Goal: Use online tool/utility: Utilize a website feature to perform a specific function

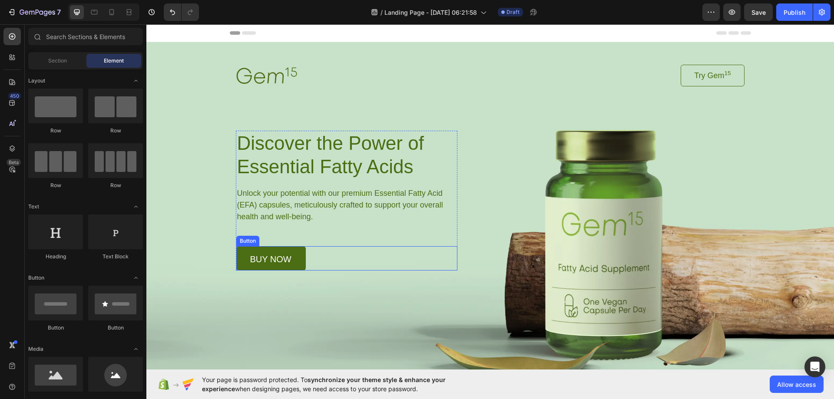
scroll to position [130, 0]
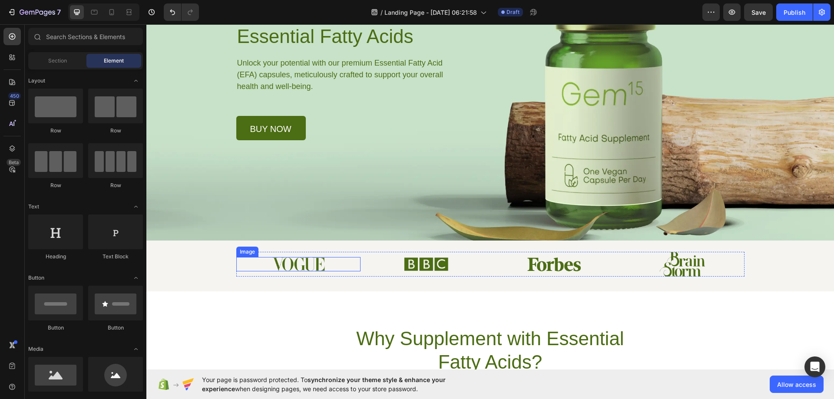
click at [328, 262] on div at bounding box center [298, 264] width 125 height 14
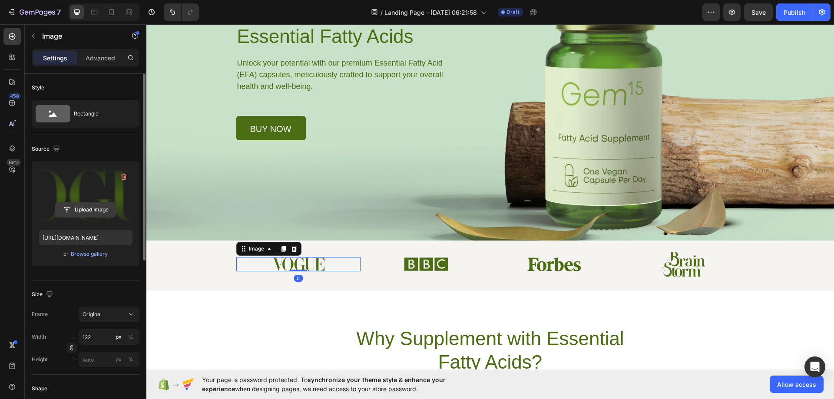
click at [82, 207] on input "file" at bounding box center [86, 210] width 60 height 15
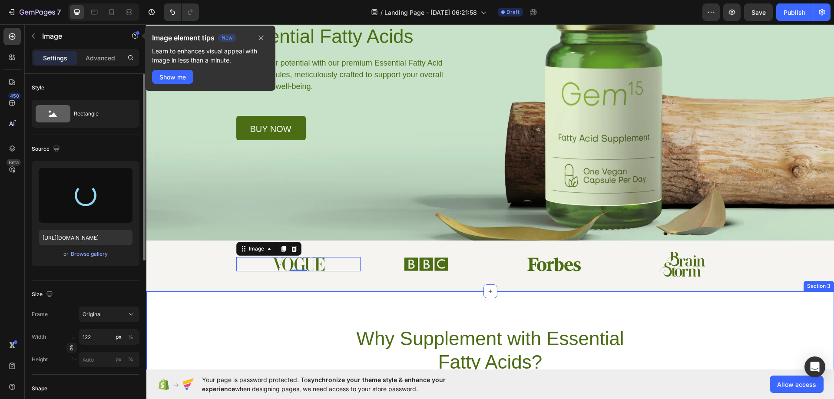
type input "[URL][DOMAIN_NAME]"
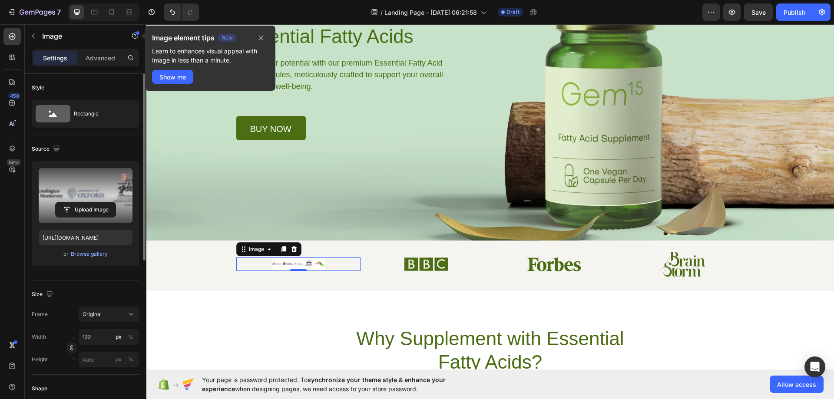
click at [292, 250] on icon at bounding box center [294, 249] width 6 height 6
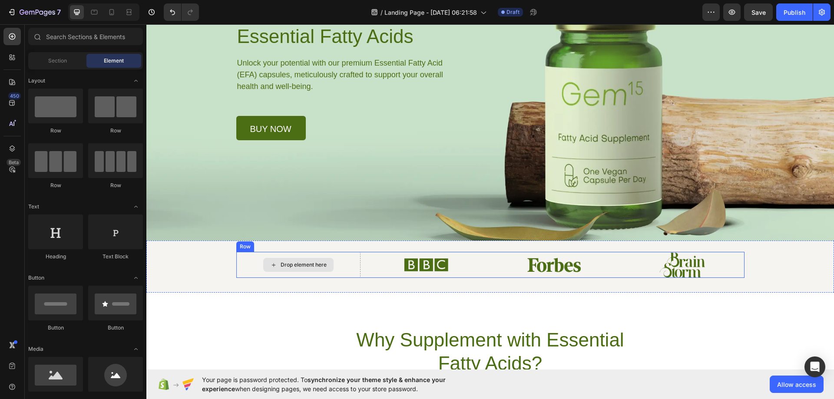
click at [294, 265] on div "Drop element here" at bounding box center [304, 265] width 46 height 7
click at [270, 264] on icon at bounding box center [273, 265] width 7 height 7
click at [275, 262] on div "Drop element here" at bounding box center [298, 265] width 70 height 14
click at [275, 268] on div "Drop element here" at bounding box center [298, 265] width 70 height 14
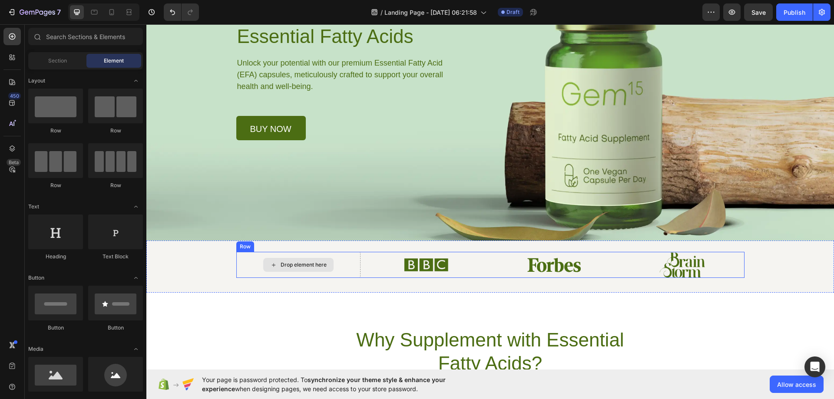
click at [275, 268] on div "Drop element here" at bounding box center [298, 265] width 70 height 14
click at [246, 253] on div "Drop element here" at bounding box center [298, 265] width 125 height 26
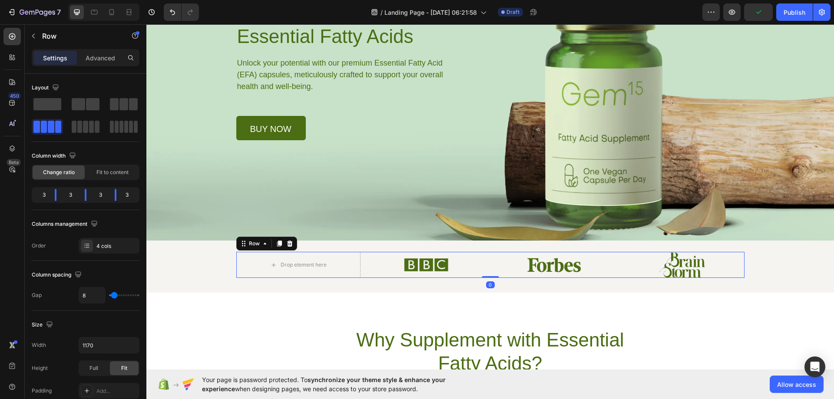
click at [245, 249] on div "Row" at bounding box center [266, 244] width 61 height 14
click at [126, 103] on span at bounding box center [124, 104] width 9 height 12
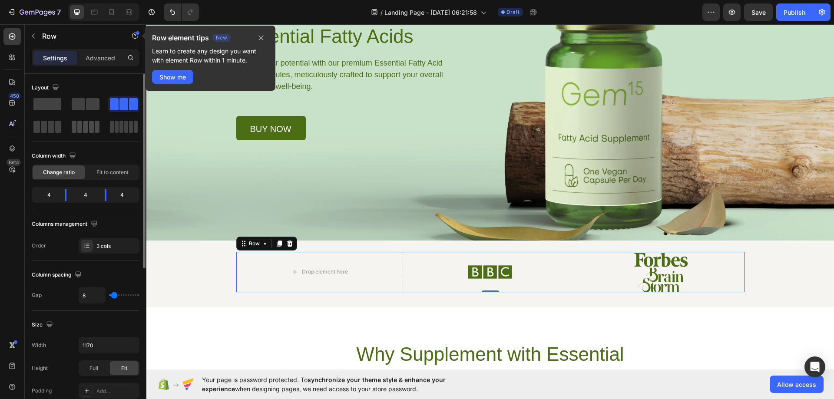
click at [78, 127] on span at bounding box center [79, 127] width 5 height 12
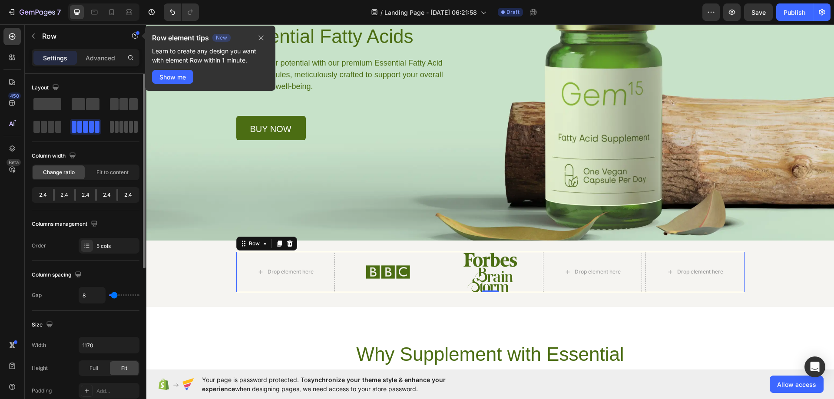
click at [129, 131] on span at bounding box center [131, 127] width 4 height 12
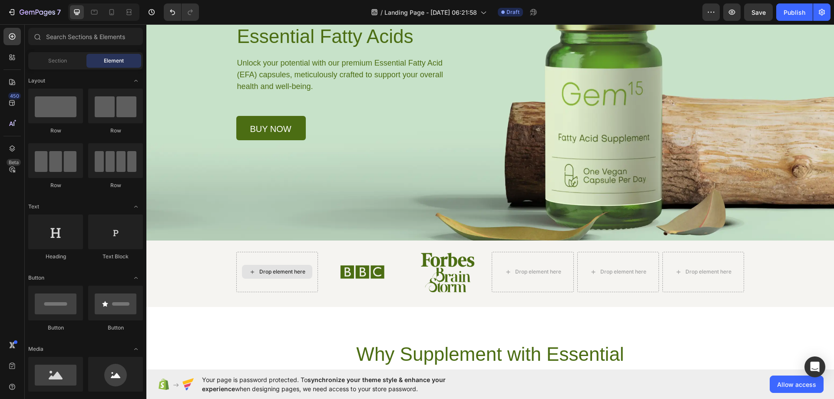
click at [262, 271] on div "Drop element here" at bounding box center [282, 272] width 46 height 7
click at [69, 63] on div "Section" at bounding box center [57, 61] width 55 height 14
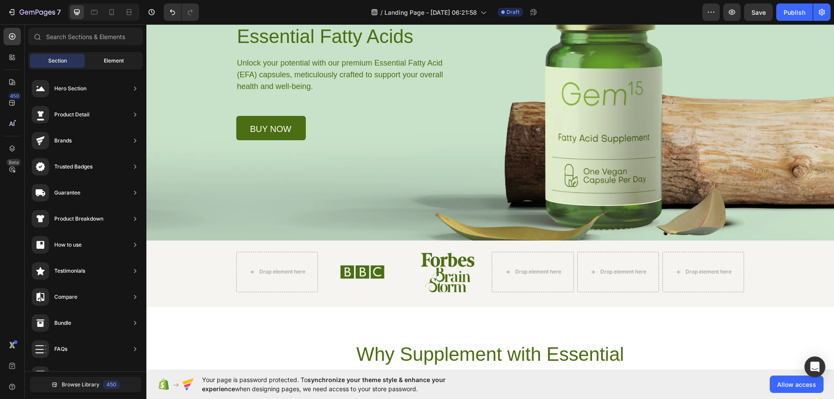
click at [117, 60] on span "Element" at bounding box center [114, 61] width 20 height 8
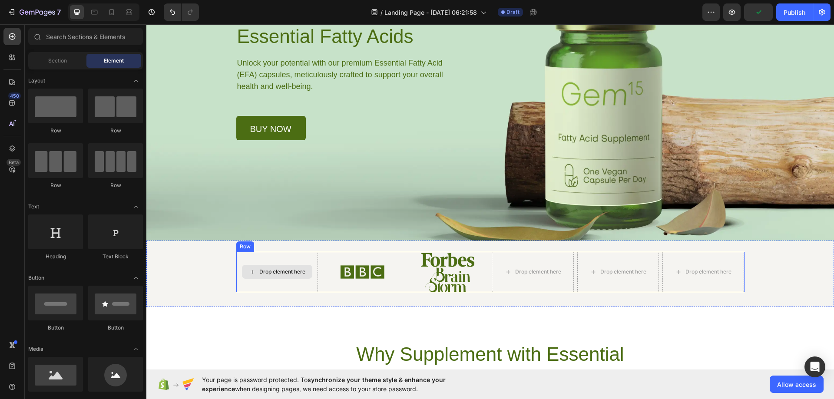
click at [282, 276] on div "Drop element here" at bounding box center [277, 272] width 70 height 14
click at [282, 272] on div "Drop element here" at bounding box center [282, 272] width 46 height 7
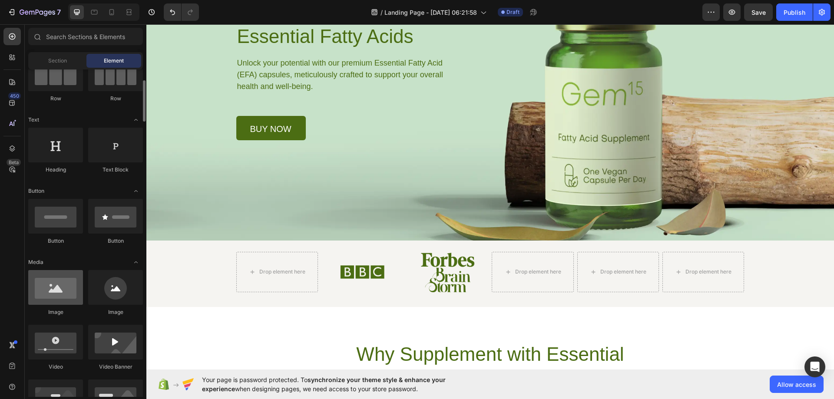
click at [65, 296] on div at bounding box center [55, 287] width 55 height 35
click at [88, 289] on div at bounding box center [115, 287] width 55 height 35
click at [76, 291] on div at bounding box center [55, 287] width 55 height 35
drag, startPoint x: 135, startPoint y: 302, endPoint x: 120, endPoint y: 295, distance: 16.4
click at [133, 302] on div at bounding box center [115, 287] width 55 height 35
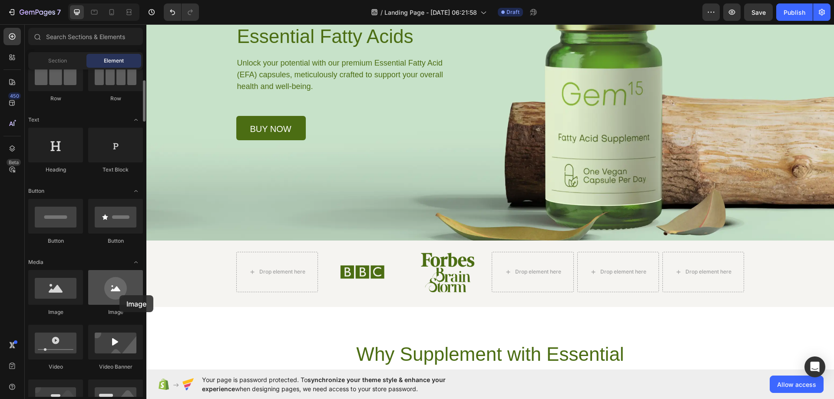
click at [120, 295] on div at bounding box center [115, 287] width 55 height 35
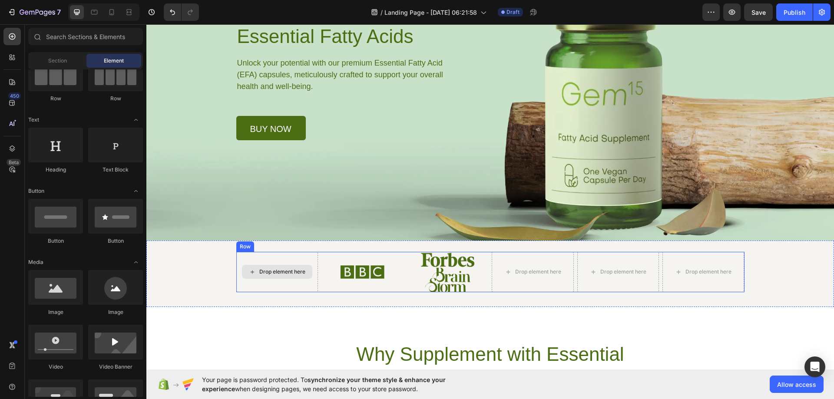
click at [302, 270] on div "Drop element here" at bounding box center [277, 272] width 70 height 14
click at [343, 269] on img at bounding box center [362, 272] width 45 height 20
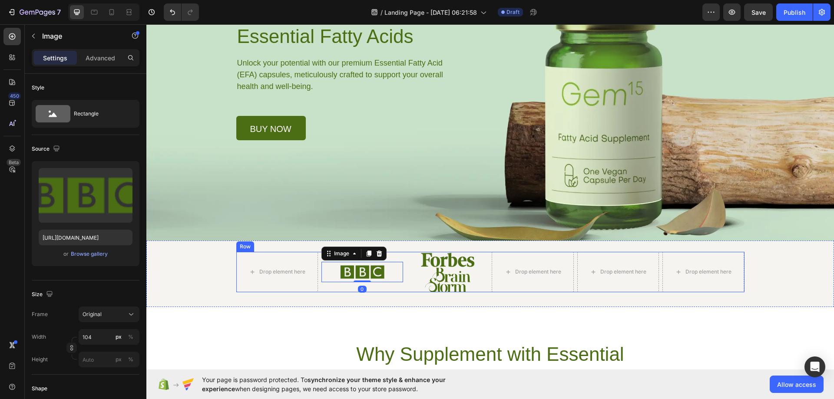
click at [284, 263] on div "Drop element here" at bounding box center [277, 272] width 82 height 40
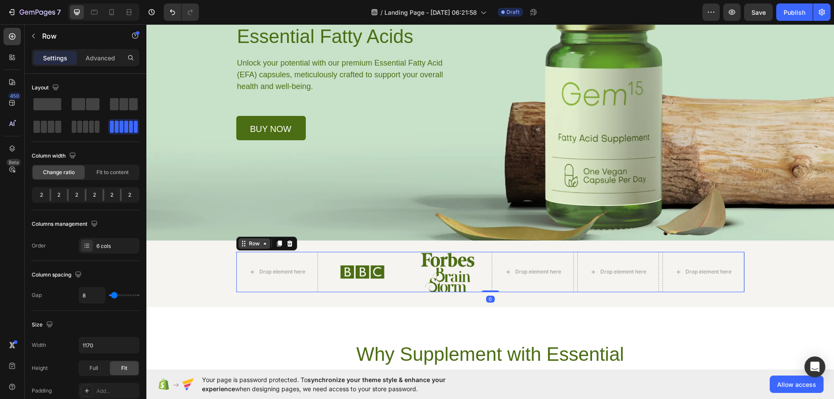
click at [262, 245] on icon at bounding box center [265, 243] width 7 height 7
click at [254, 248] on div "Row" at bounding box center [255, 244] width 32 height 10
click at [270, 247] on div "Row" at bounding box center [266, 244] width 61 height 14
click at [277, 243] on icon at bounding box center [279, 244] width 5 height 6
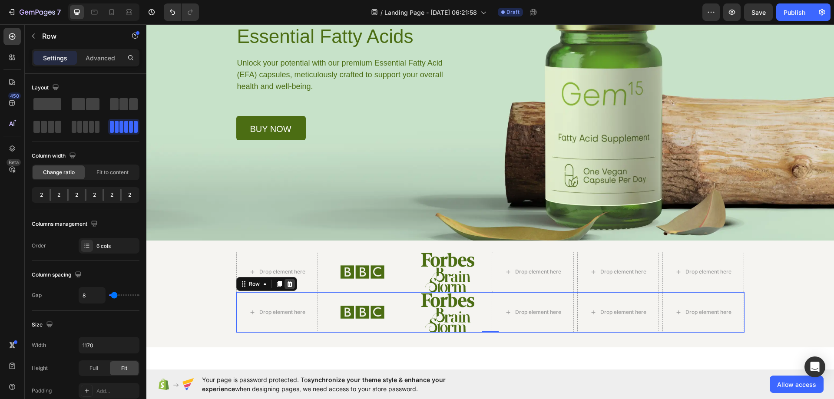
click at [287, 282] on icon at bounding box center [290, 284] width 6 height 6
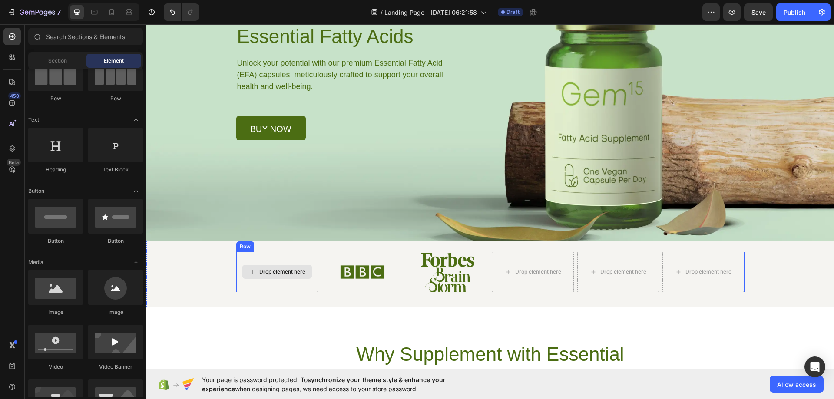
click at [277, 270] on div "Drop element here" at bounding box center [282, 272] width 46 height 7
click at [171, 10] on icon "Undo/Redo" at bounding box center [172, 12] width 9 height 9
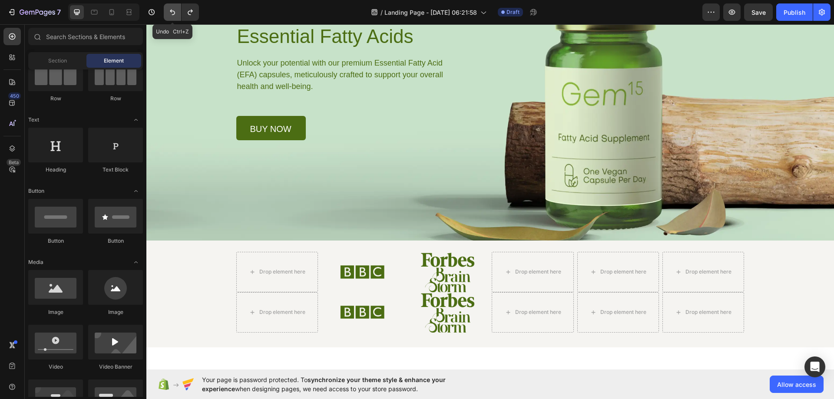
click at [171, 10] on icon "Undo/Redo" at bounding box center [172, 12] width 9 height 9
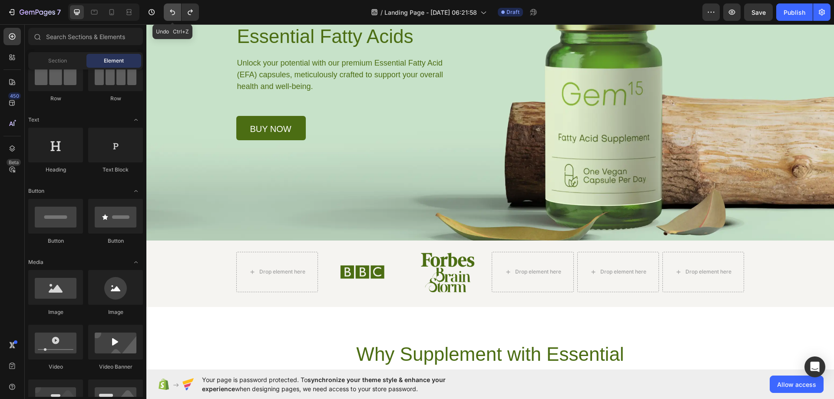
click at [171, 10] on icon "Undo/Redo" at bounding box center [172, 12] width 9 height 9
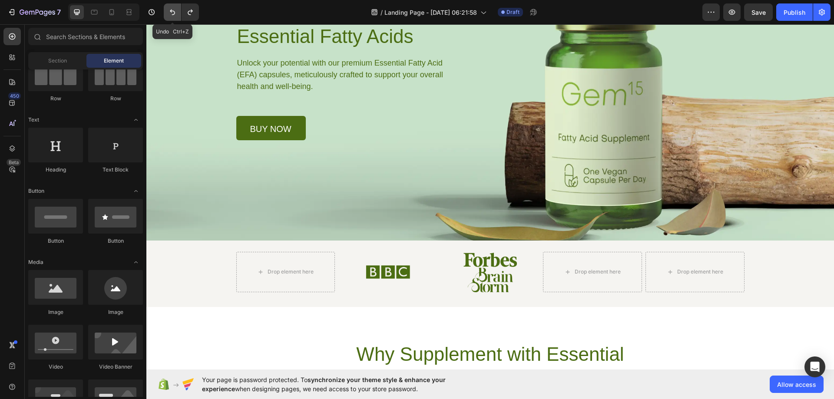
click at [171, 10] on icon "Undo/Redo" at bounding box center [172, 12] width 9 height 9
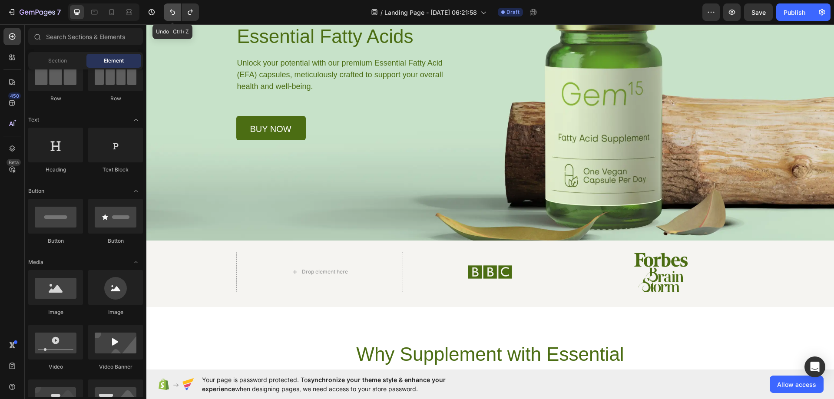
click at [171, 10] on icon "Undo/Redo" at bounding box center [172, 12] width 9 height 9
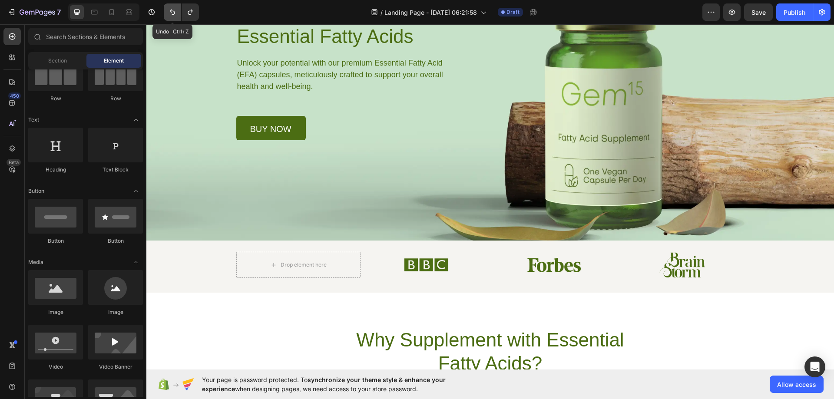
click at [171, 10] on icon "Undo/Redo" at bounding box center [172, 12] width 9 height 9
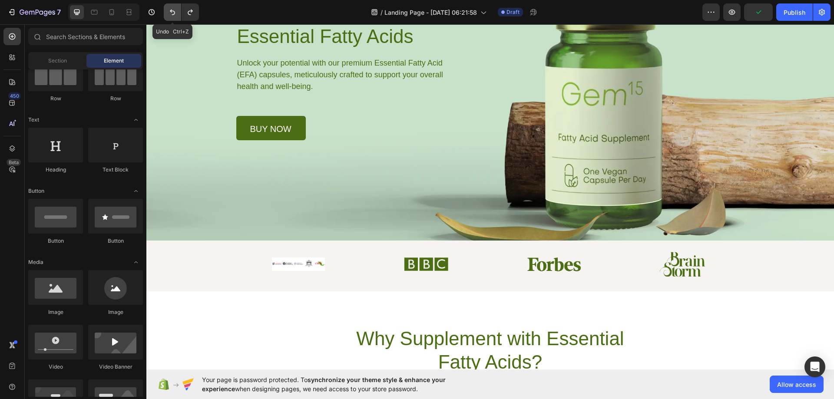
click at [171, 10] on icon "Undo/Redo" at bounding box center [172, 12] width 9 height 9
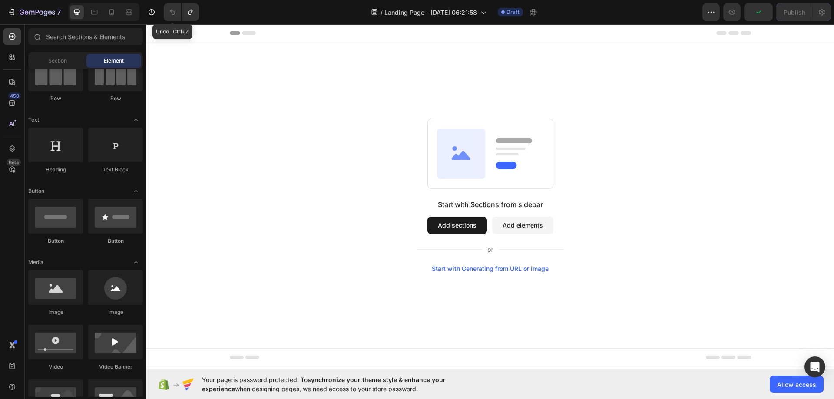
scroll to position [0, 0]
click at [189, 13] on icon "Undo/Redo" at bounding box center [190, 12] width 9 height 9
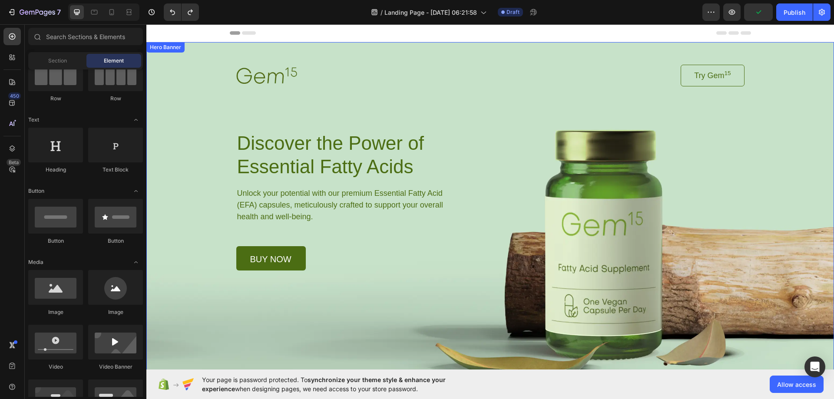
click at [737, 295] on div "Background Image" at bounding box center [490, 206] width 688 height 329
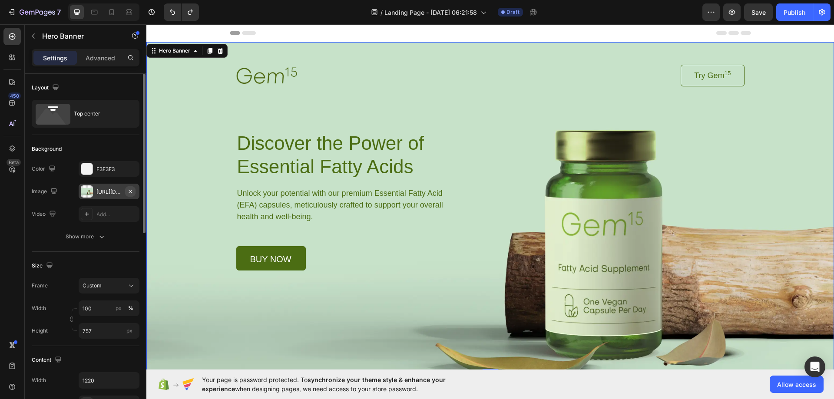
click at [129, 190] on icon "button" at bounding box center [130, 190] width 3 height 3
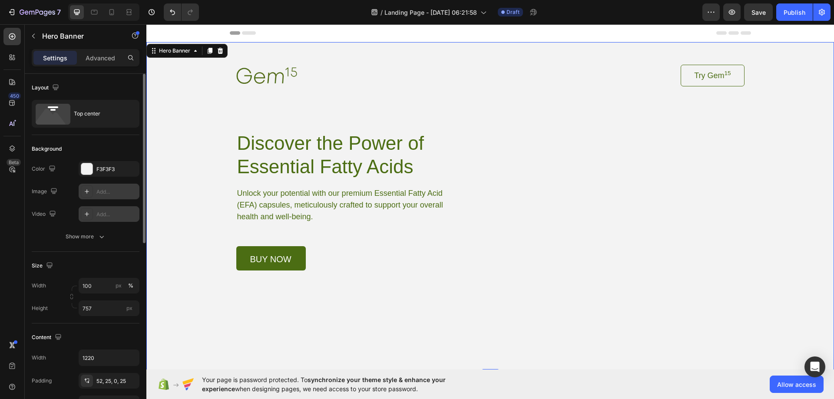
click at [88, 215] on icon at bounding box center [86, 214] width 7 height 7
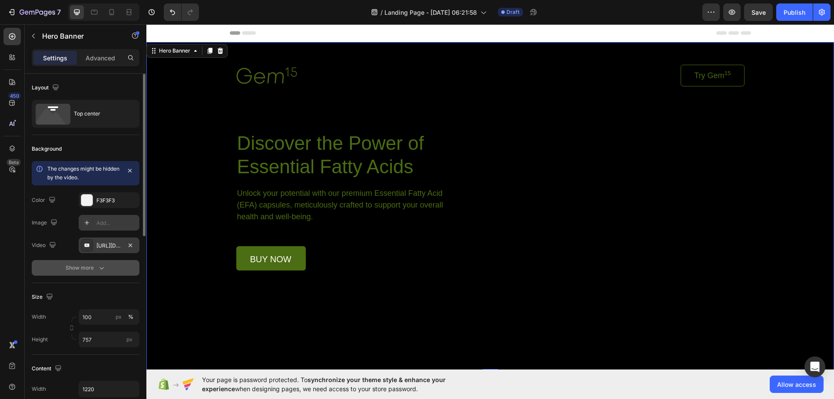
click at [102, 267] on icon "button" at bounding box center [101, 268] width 9 height 9
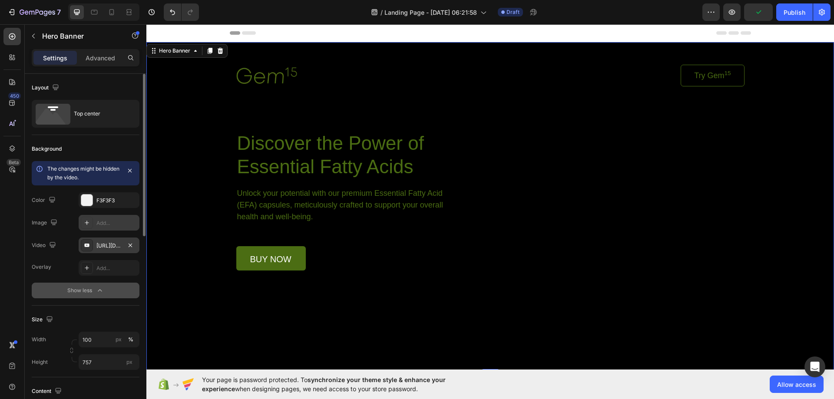
click at [92, 246] on div at bounding box center [87, 245] width 12 height 12
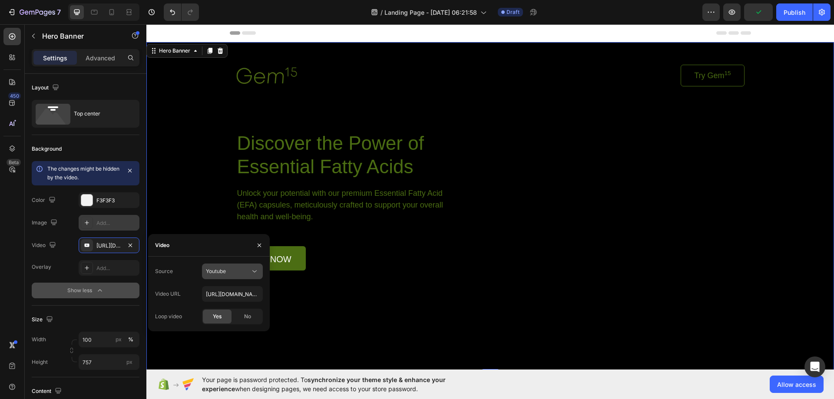
click at [232, 272] on div "Youtube" at bounding box center [228, 272] width 44 height 8
click at [226, 293] on span "Video hosting" at bounding box center [222, 293] width 33 height 8
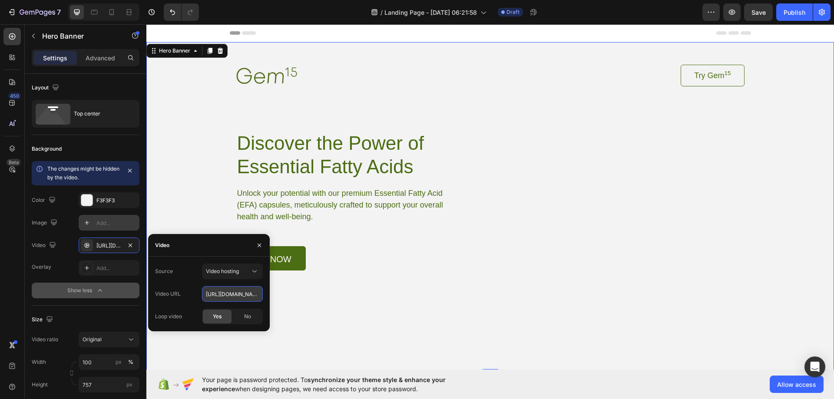
click at [230, 294] on input "[URL][DOMAIN_NAME]" at bounding box center [232, 294] width 61 height 16
click at [223, 274] on span "Video hosting" at bounding box center [222, 271] width 33 height 7
click at [232, 269] on span "Video hosting" at bounding box center [222, 271] width 33 height 7
click at [240, 318] on div "No" at bounding box center [247, 317] width 29 height 14
click at [225, 315] on div "Yes" at bounding box center [217, 317] width 29 height 14
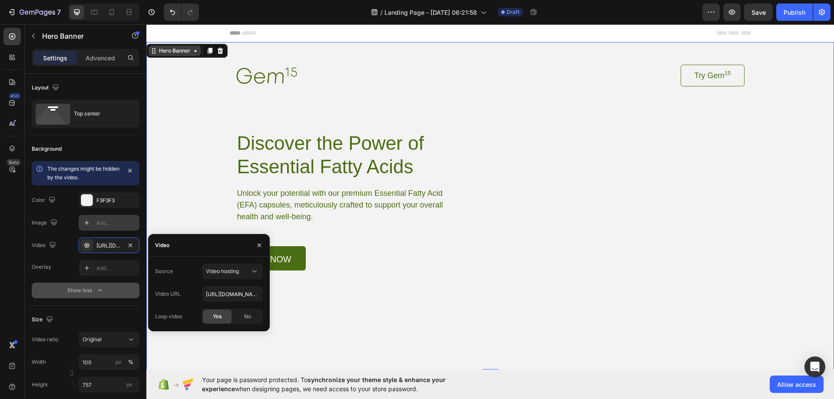
click at [174, 55] on div "Hero Banner" at bounding box center [175, 51] width 52 height 10
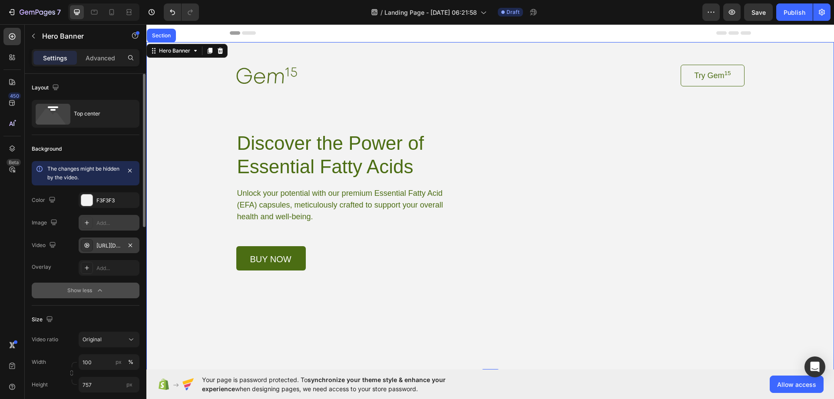
click at [106, 247] on div "[URL][DOMAIN_NAME]" at bounding box center [108, 246] width 25 height 8
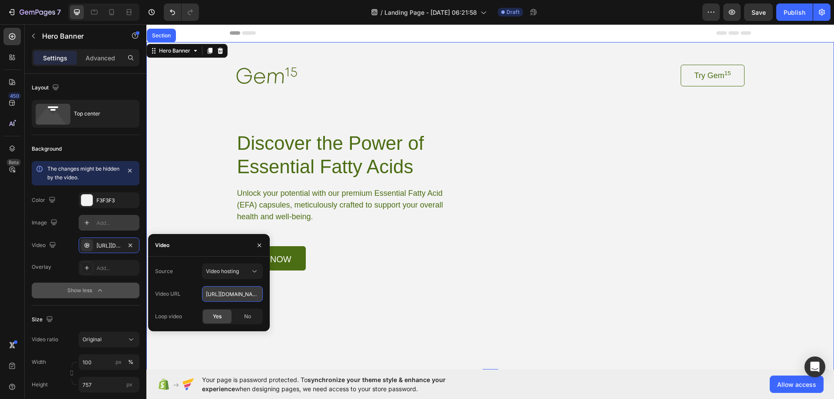
click at [225, 295] on input "[URL][DOMAIN_NAME]" at bounding box center [232, 294] width 61 height 16
paste input "[DOMAIN_NAME][URL]"
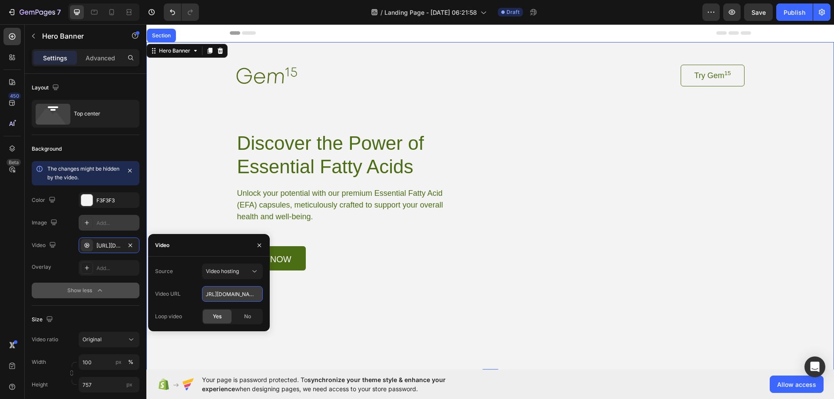
type input "[URL][DOMAIN_NAME]"
drag, startPoint x: 259, startPoint y: 299, endPoint x: 189, endPoint y: 295, distance: 69.6
click at [189, 295] on div "Video URL [URL][DOMAIN_NAME]" at bounding box center [209, 294] width 108 height 16
click at [226, 269] on span "Video hosting" at bounding box center [222, 271] width 33 height 7
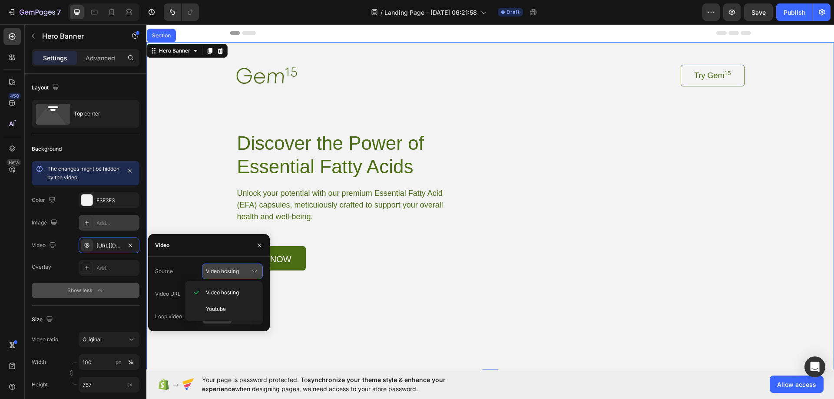
click at [227, 267] on div "Video hosting" at bounding box center [232, 271] width 53 height 9
click at [256, 246] on button "button" at bounding box center [259, 246] width 14 height 14
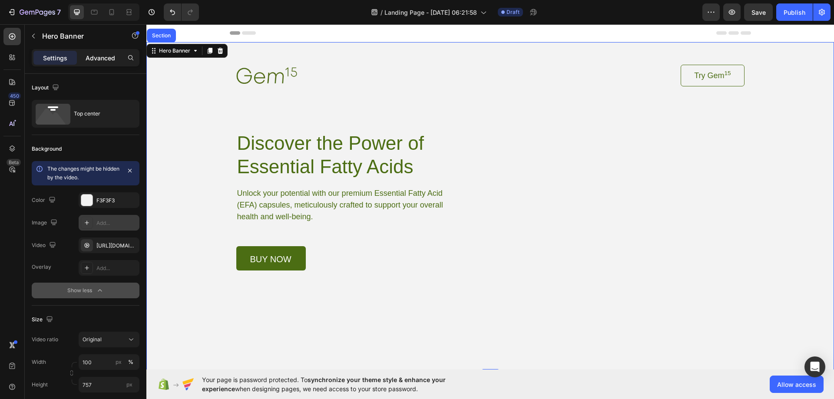
click at [100, 55] on p "Advanced" at bounding box center [101, 57] width 30 height 9
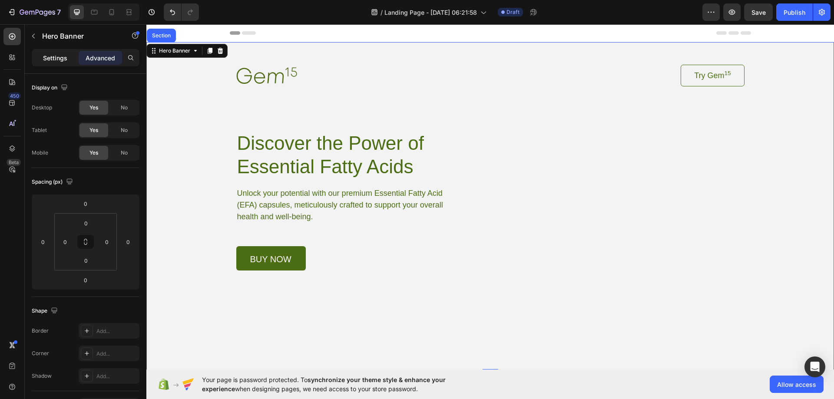
click at [59, 54] on p "Settings" at bounding box center [55, 57] width 24 height 9
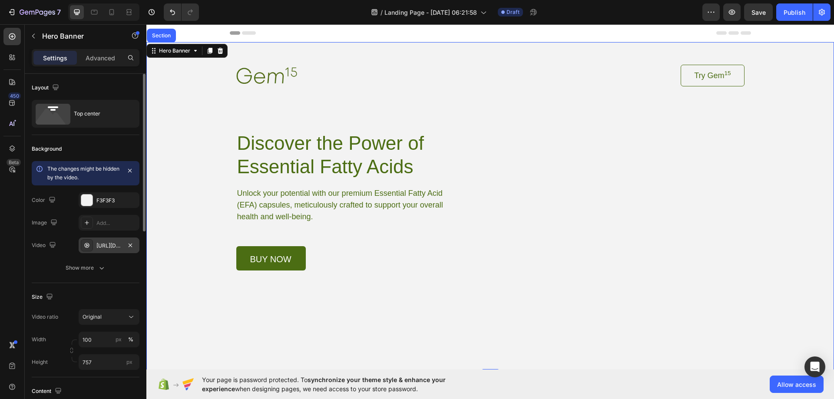
click at [88, 246] on icon at bounding box center [86, 245] width 7 height 7
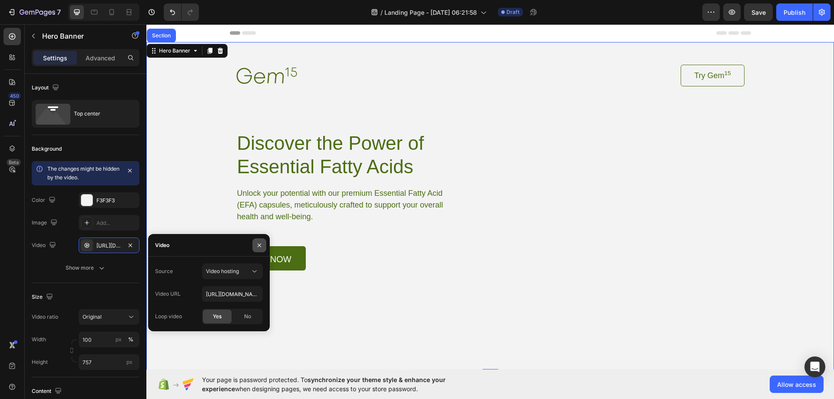
drag, startPoint x: 259, startPoint y: 246, endPoint x: 63, endPoint y: 3, distance: 312.5
click at [259, 246] on icon "button" at bounding box center [259, 244] width 3 height 3
